Goal: Information Seeking & Learning: Learn about a topic

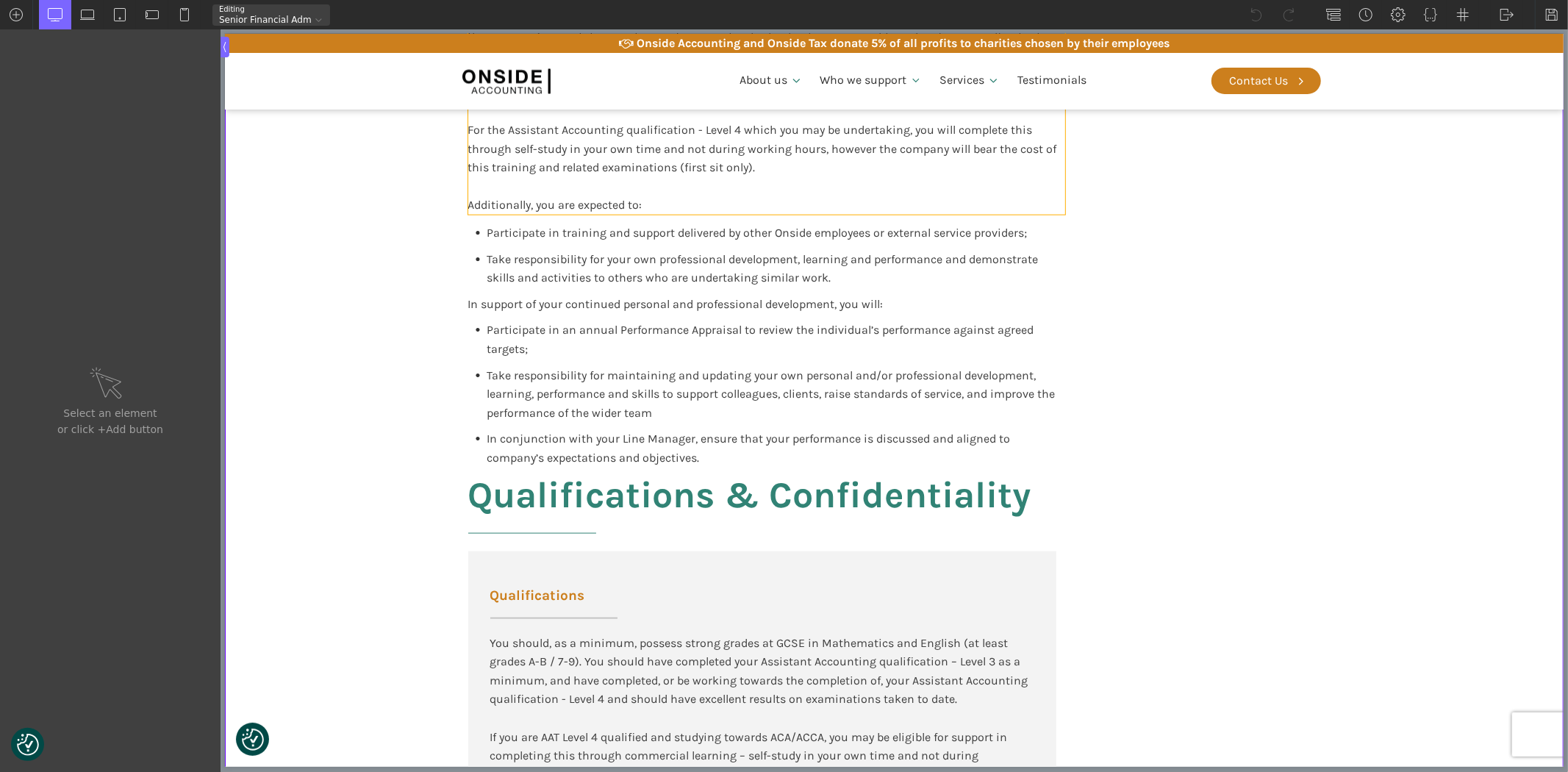
scroll to position [1716, 0]
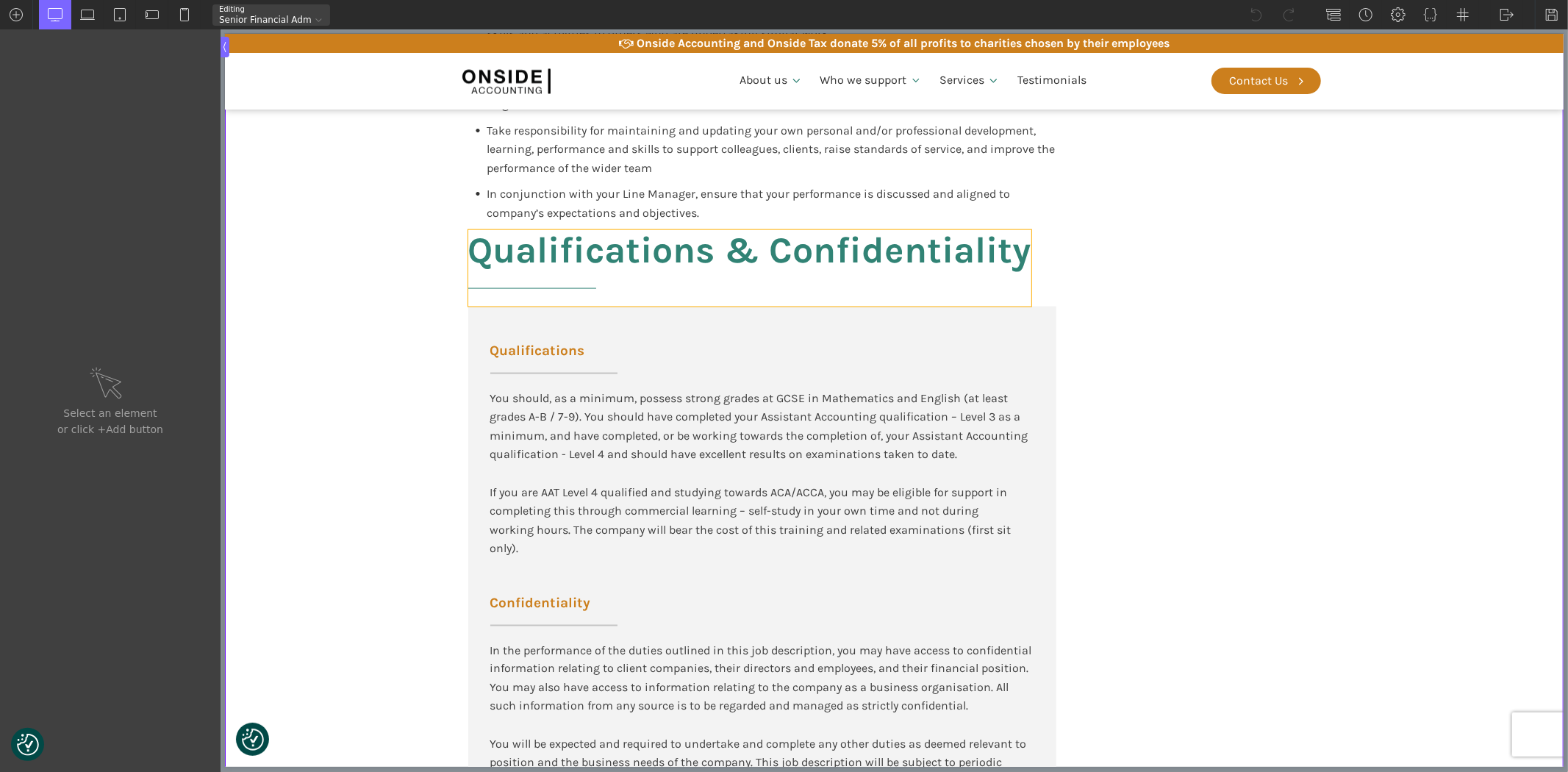
click at [726, 235] on h2 "Qualifications & Confidentiality" at bounding box center [749, 268] width 563 height 76
type input "headline-144-137"
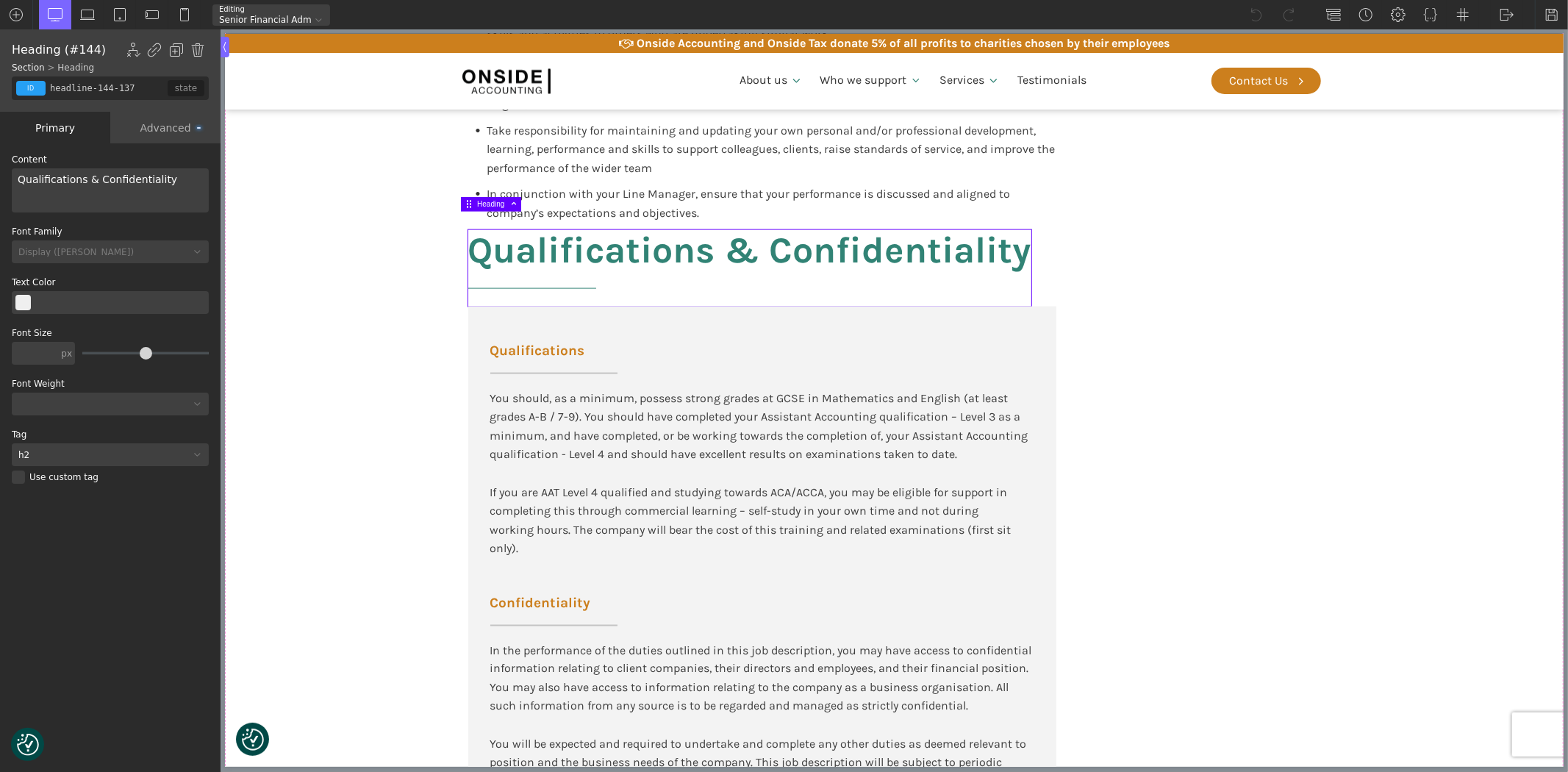
click at [86, 184] on div "Qualifications & Confidentiality" at bounding box center [110, 190] width 197 height 44
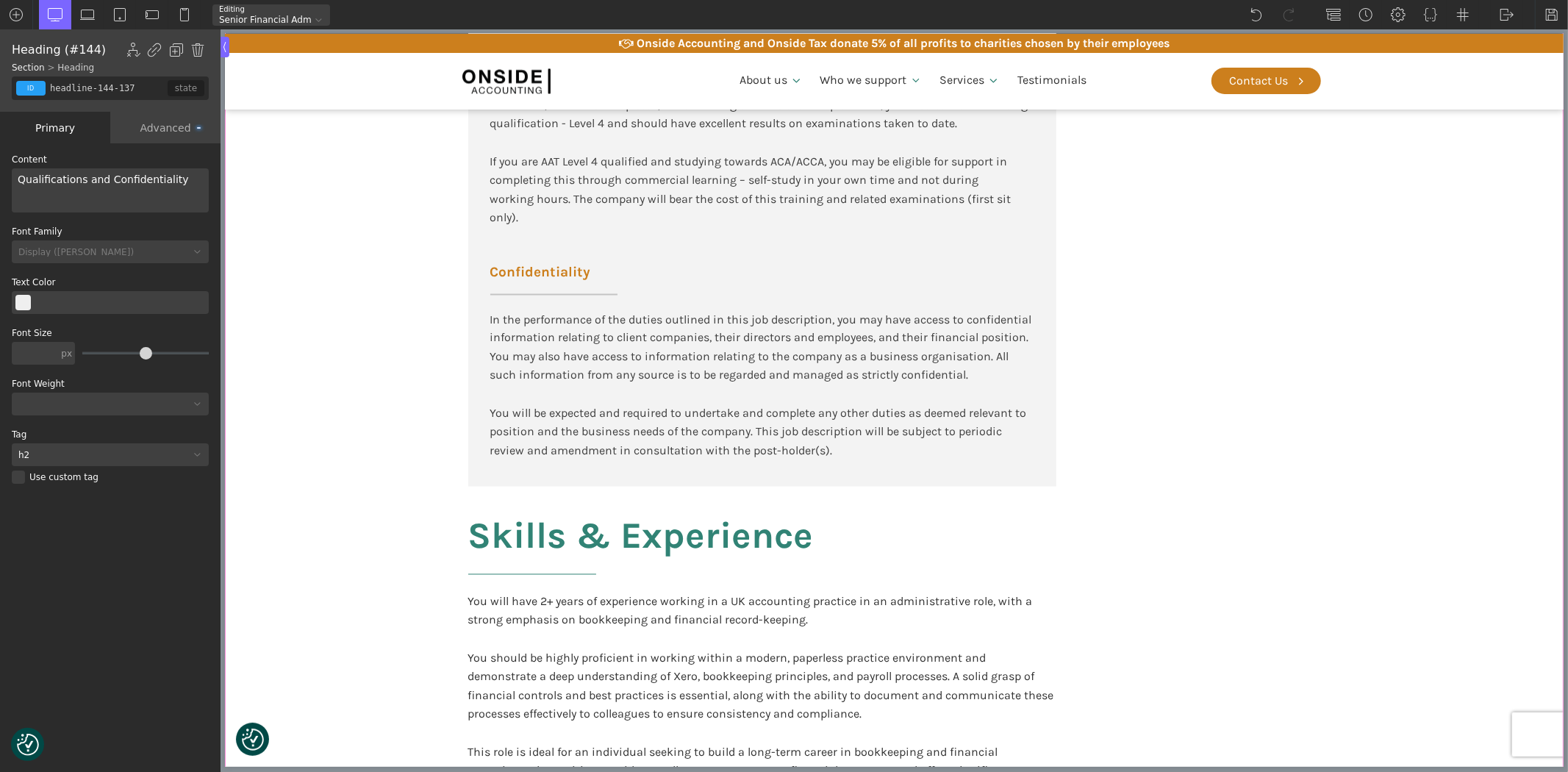
scroll to position [2207, 0]
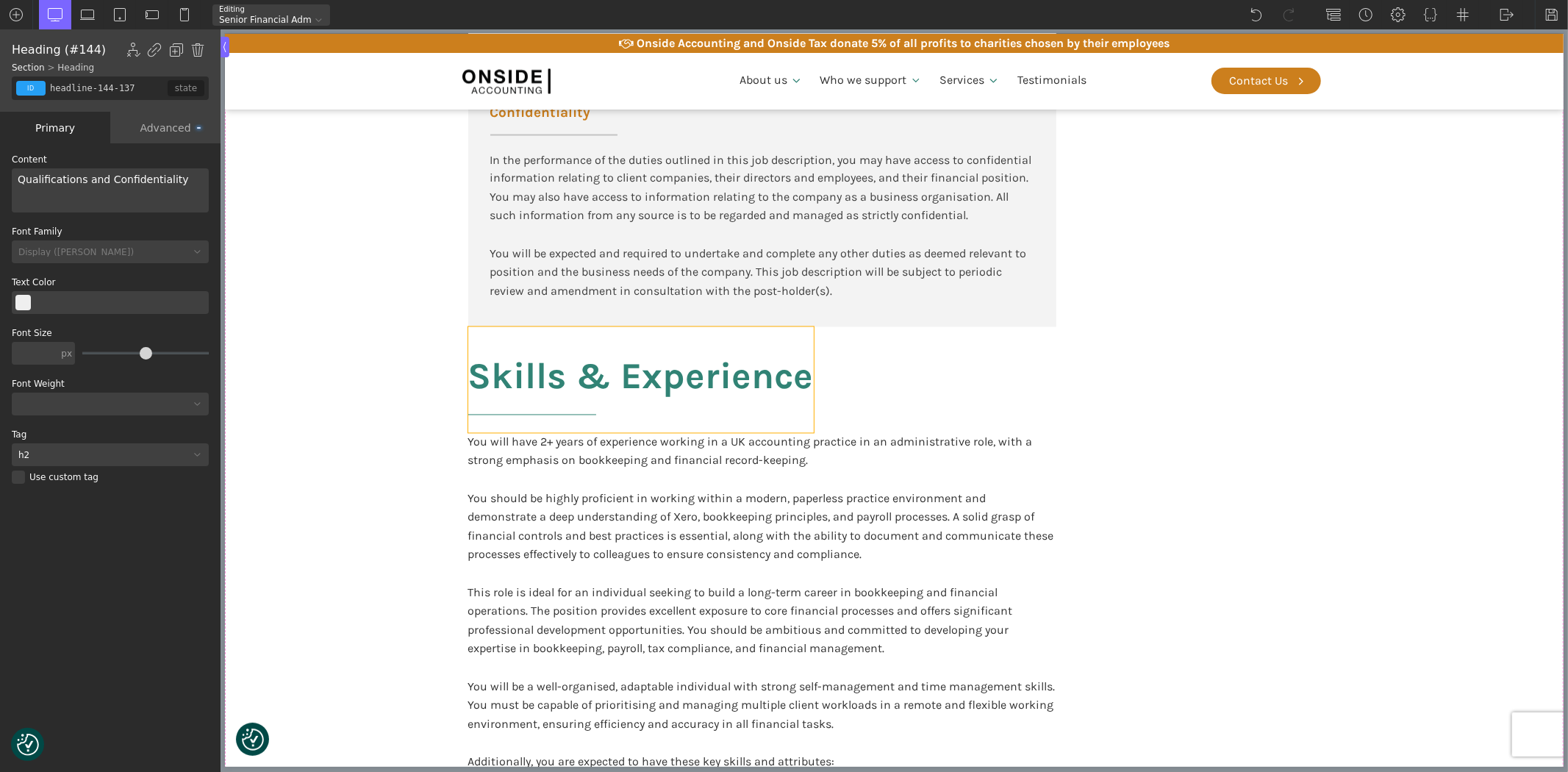
click at [585, 355] on h2 "Skills & Experience" at bounding box center [641, 380] width 346 height 106
click at [46, 174] on div "Skills & Experience" at bounding box center [110, 190] width 197 height 44
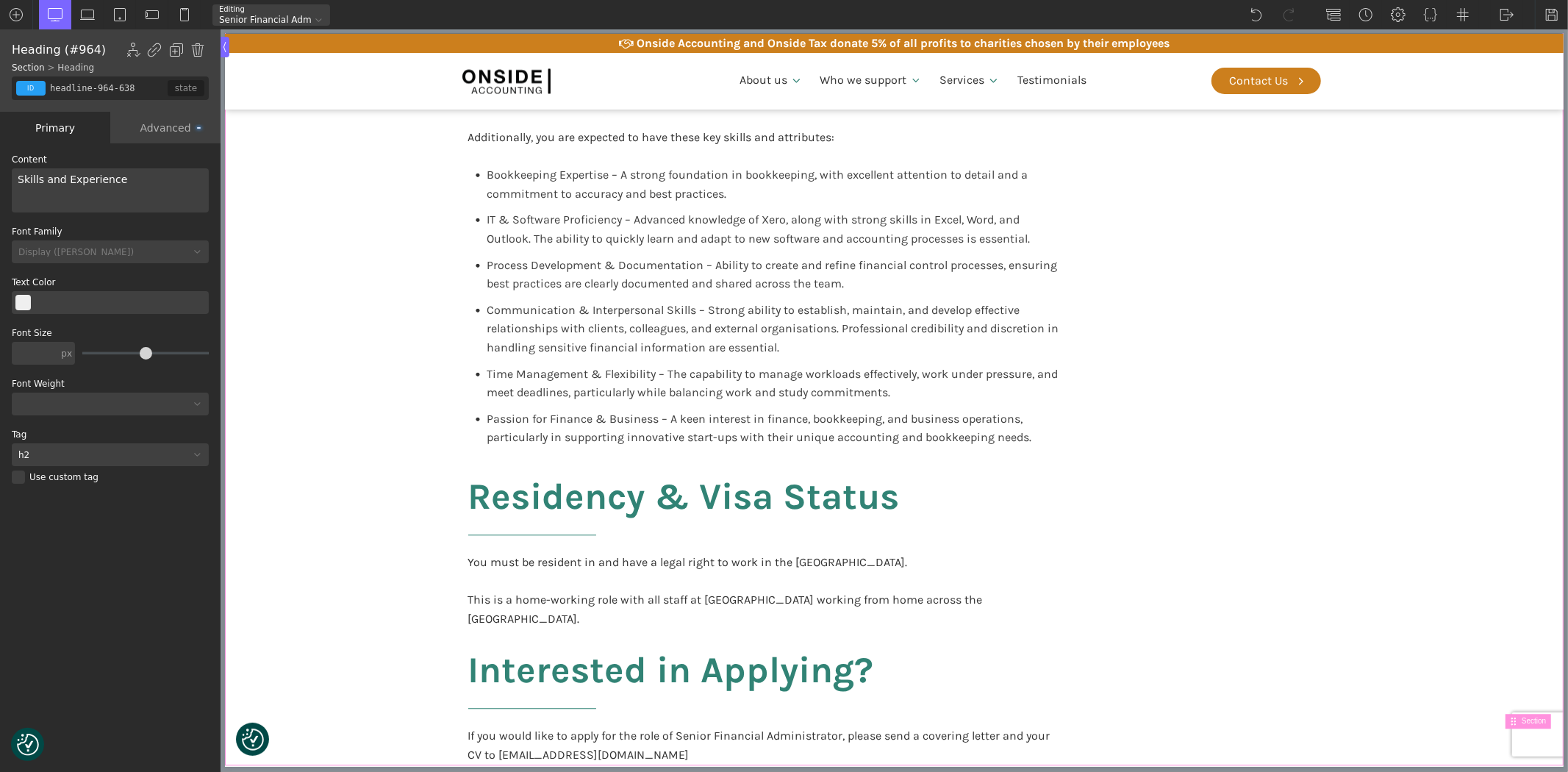
scroll to position [2860, 0]
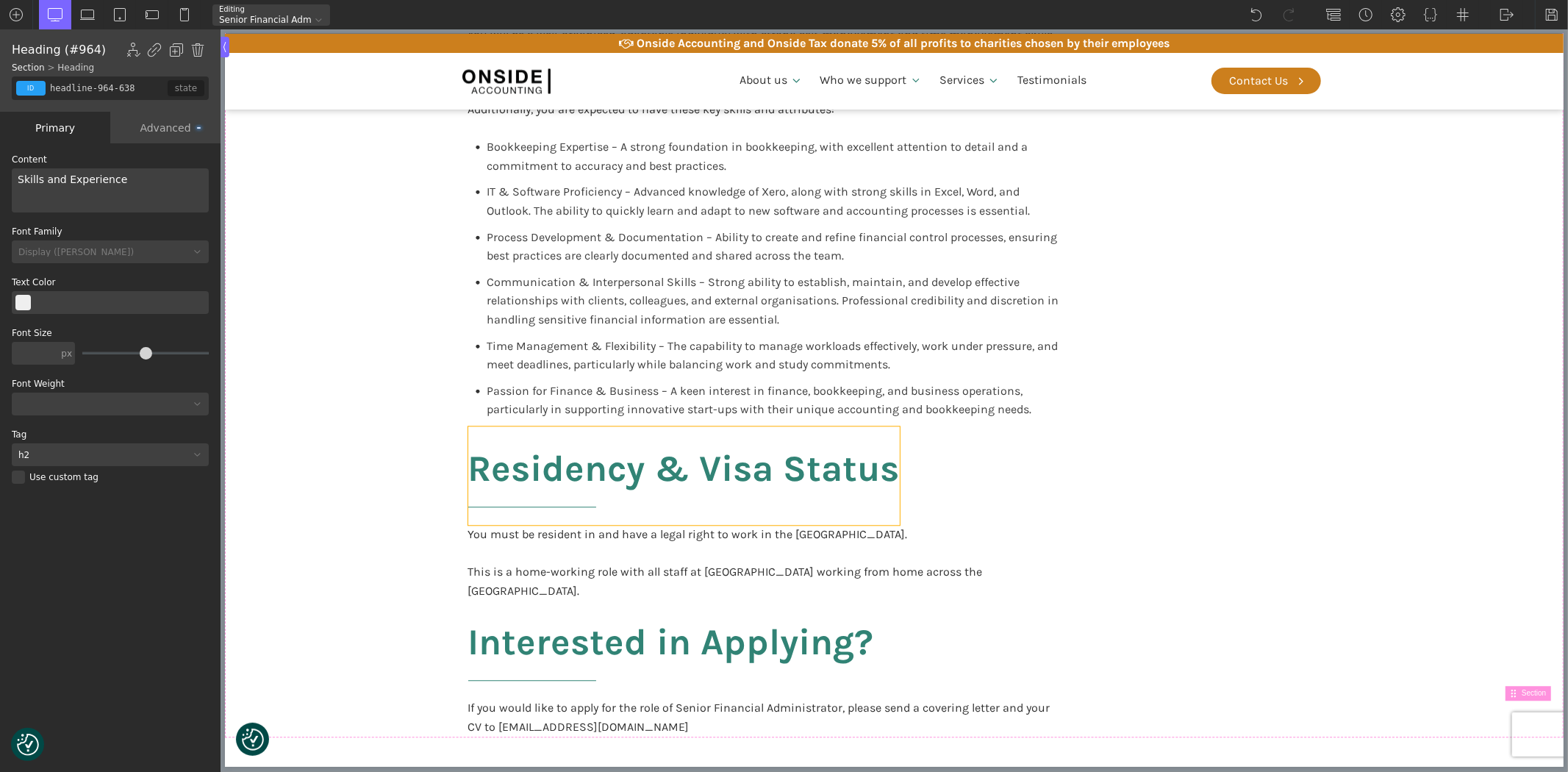
click at [666, 441] on h2 "Residency & Visa Status" at bounding box center [684, 476] width 432 height 99
type input "headline-999-638"
click at [68, 180] on div "Residency & Visa Status" at bounding box center [110, 190] width 197 height 44
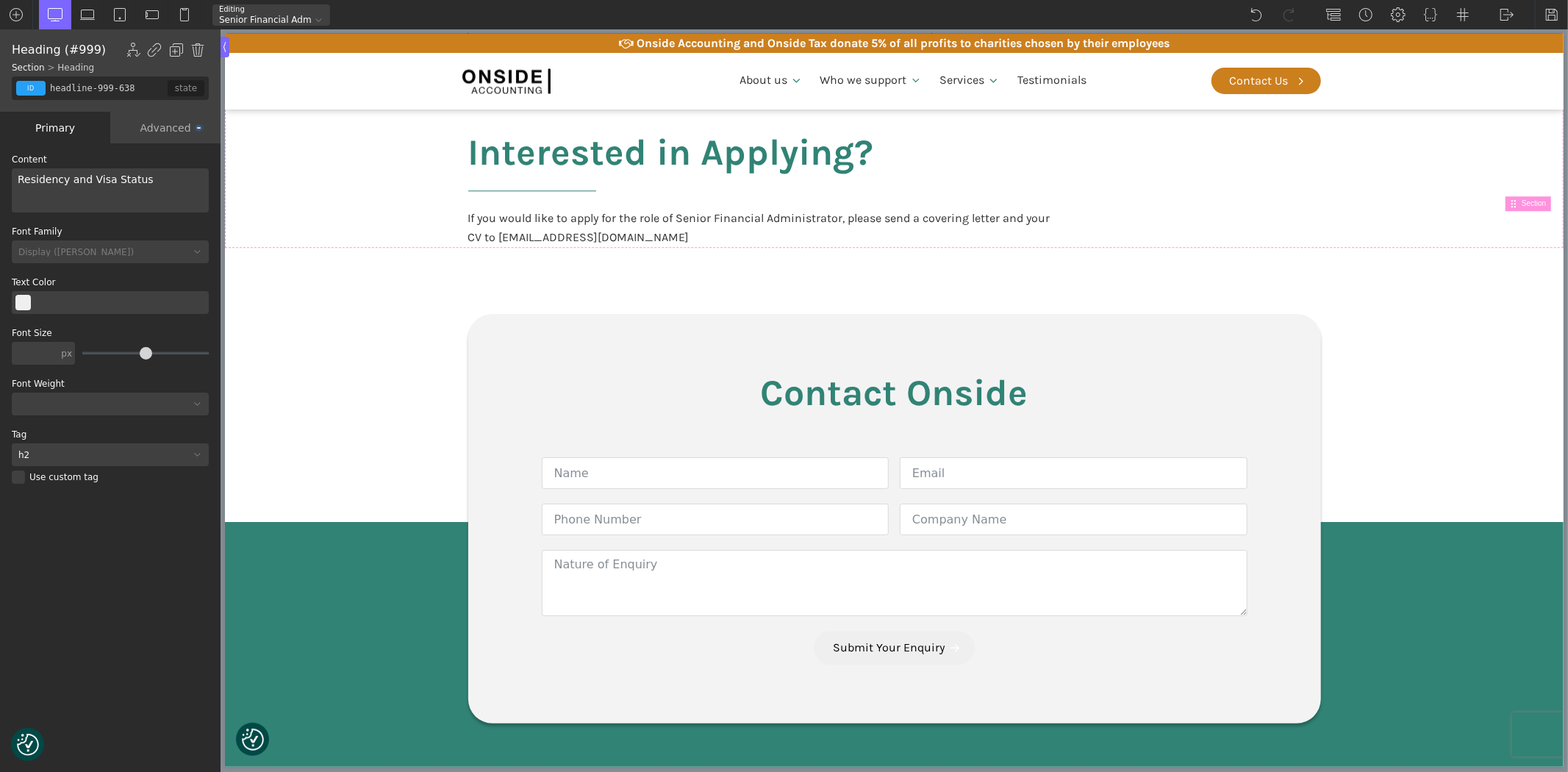
scroll to position [3350, 0]
click at [1552, 11] on img at bounding box center [1551, 14] width 15 height 15
